Goal: Check status: Check status

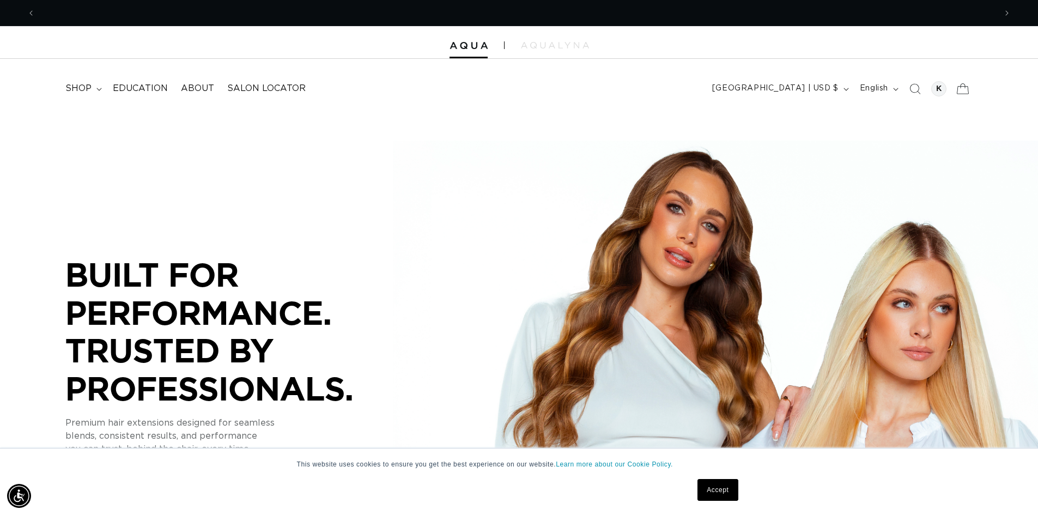
scroll to position [0, 1921]
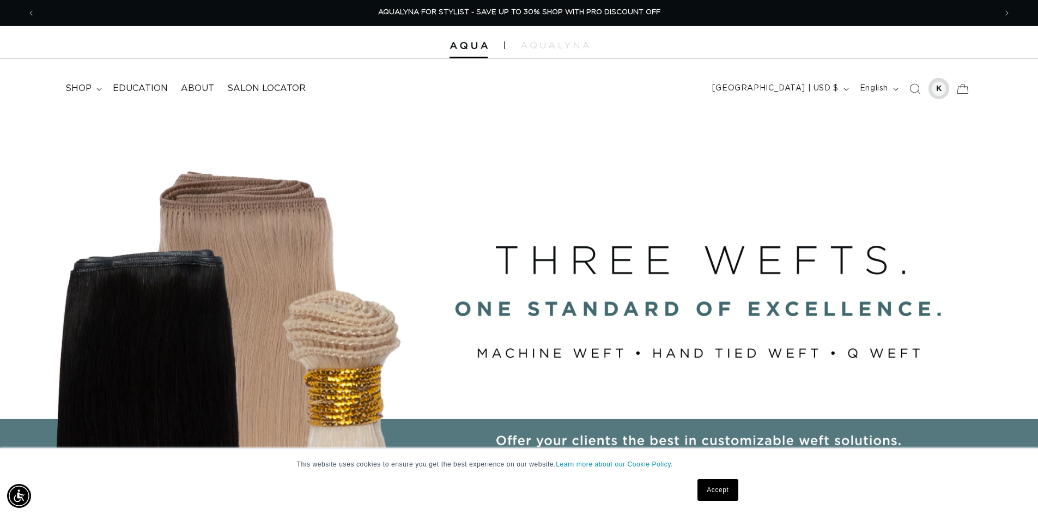
click at [938, 91] on div at bounding box center [938, 88] width 15 height 15
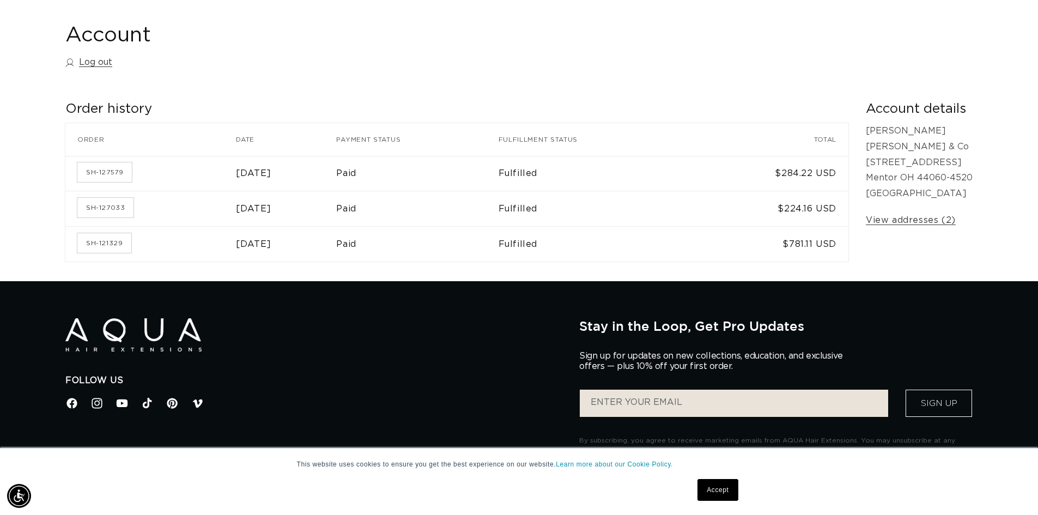
scroll to position [0, 1921]
click at [95, 210] on link "SH-127033" at bounding box center [105, 208] width 56 height 20
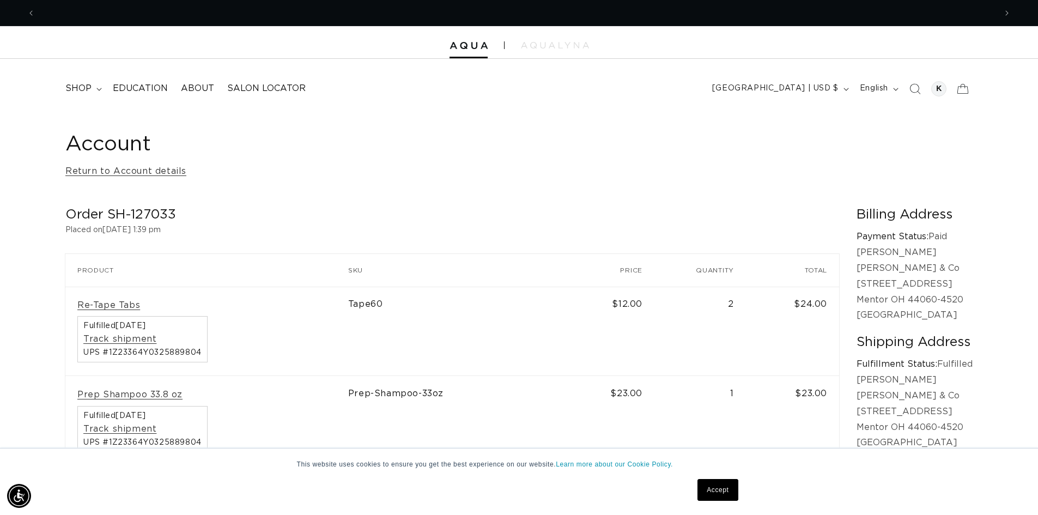
scroll to position [0, 960]
click at [936, 86] on div at bounding box center [938, 88] width 15 height 15
